Goal: Information Seeking & Learning: Learn about a topic

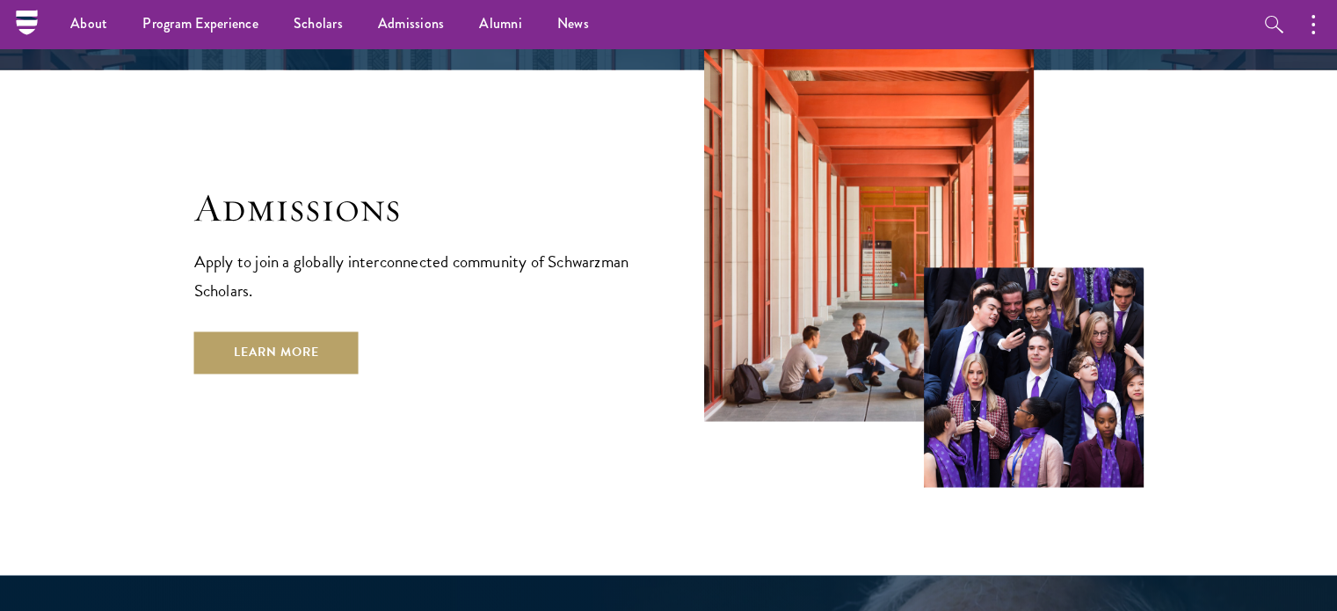
scroll to position [2862, 0]
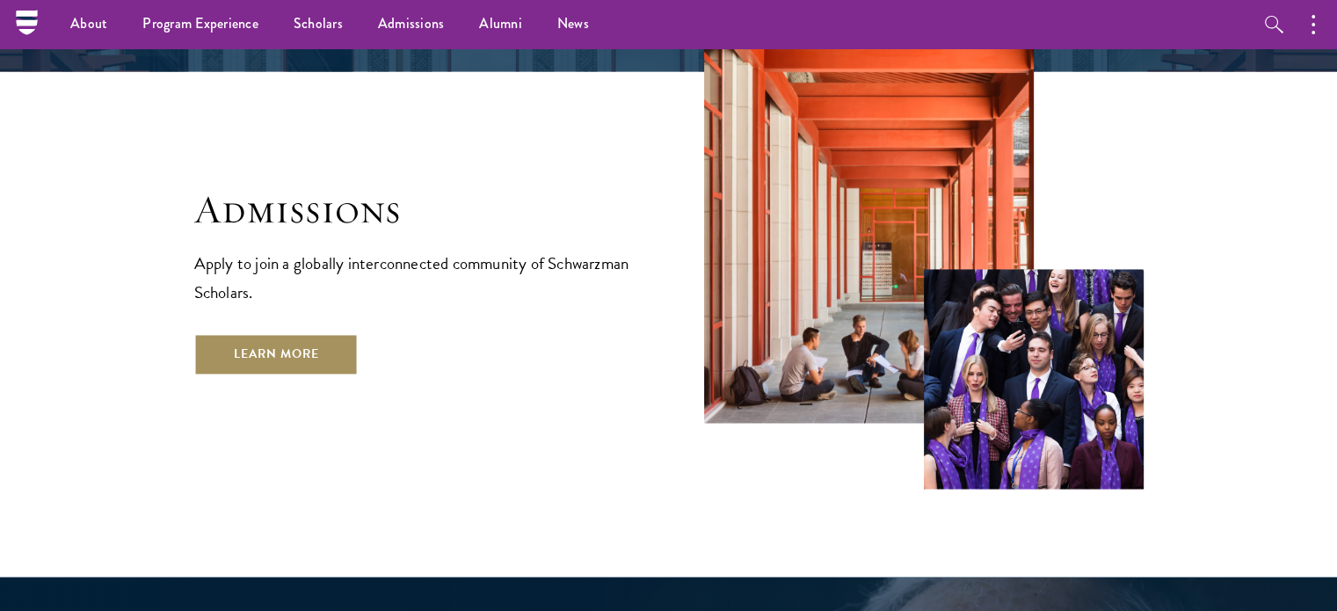
click at [279, 333] on link "Learn More" at bounding box center [276, 354] width 164 height 42
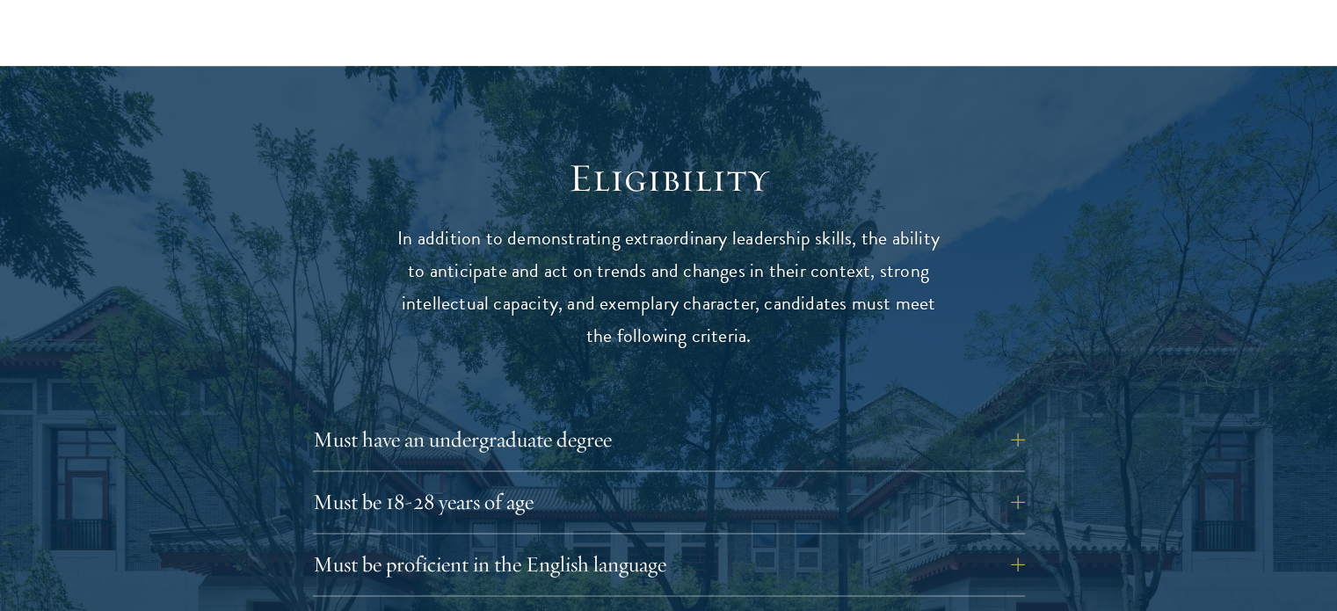
scroll to position [2195, 0]
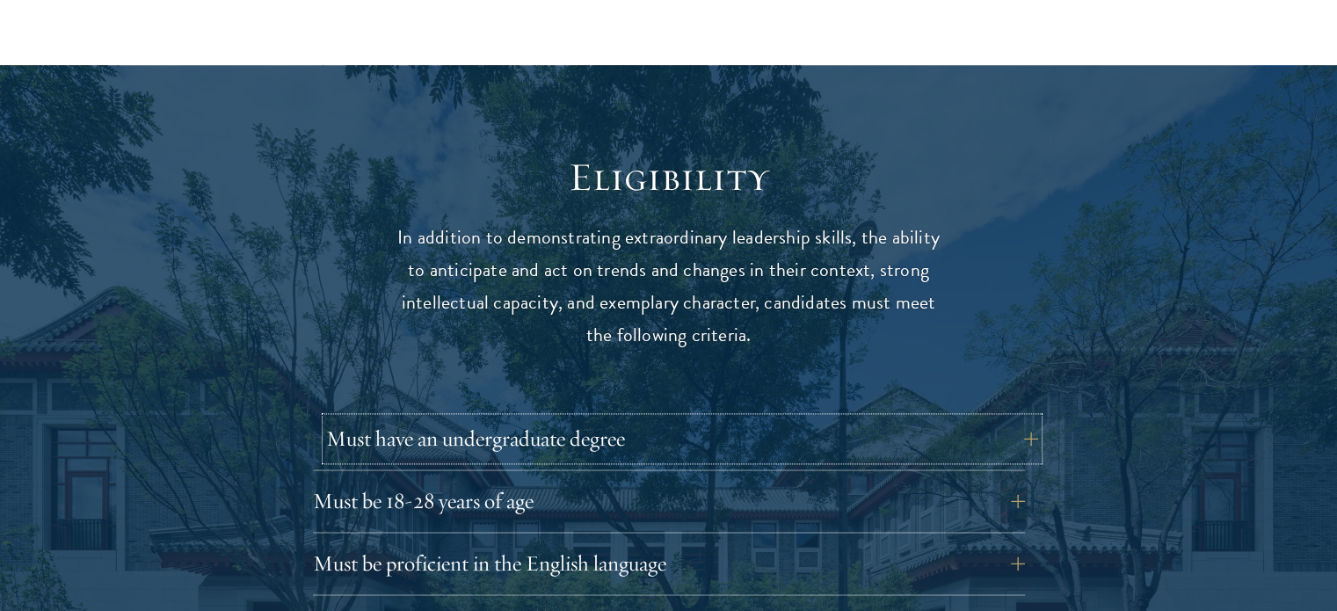
click at [387, 418] on button "Must have an undergraduate degree" at bounding box center [682, 439] width 712 height 42
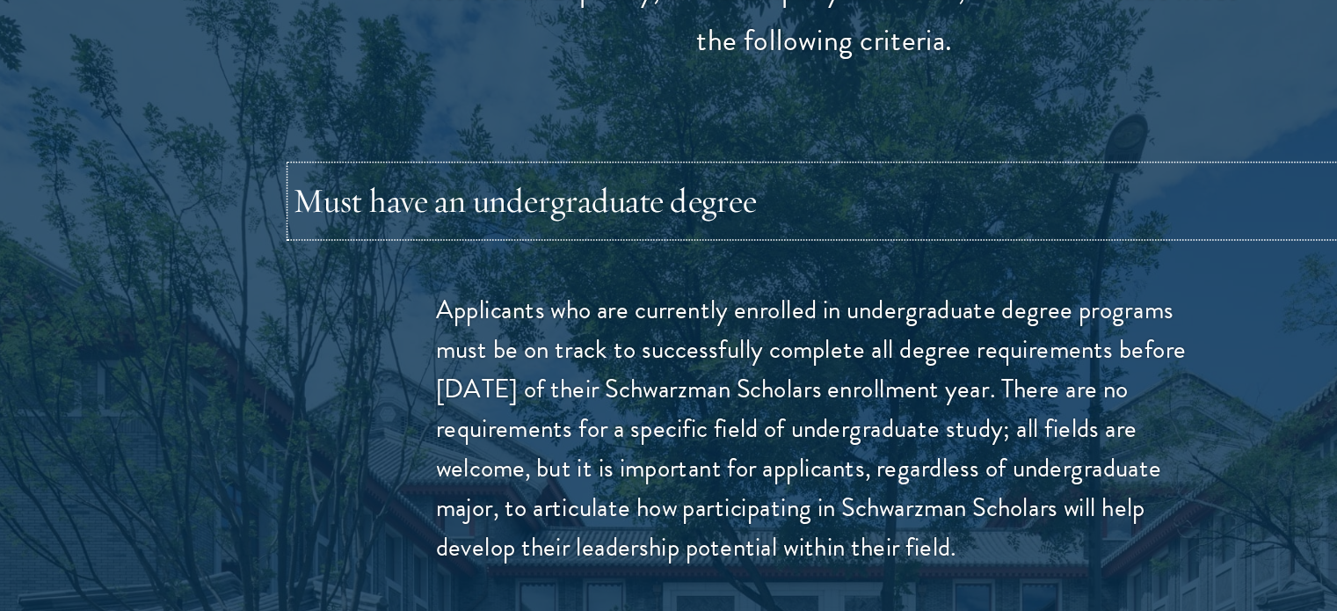
scroll to position [2358, 0]
